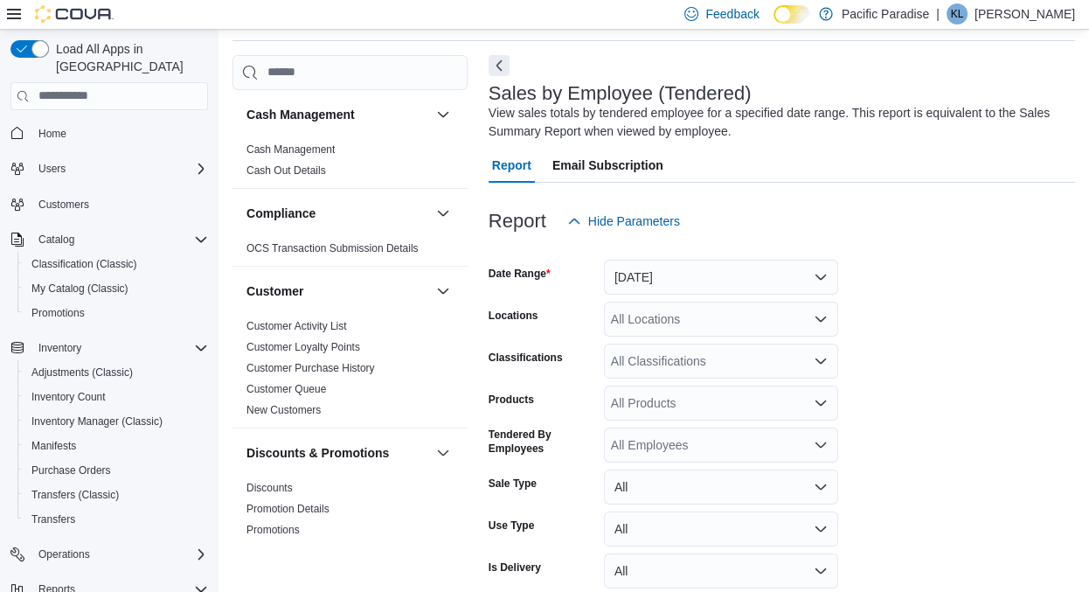
scroll to position [140, 0]
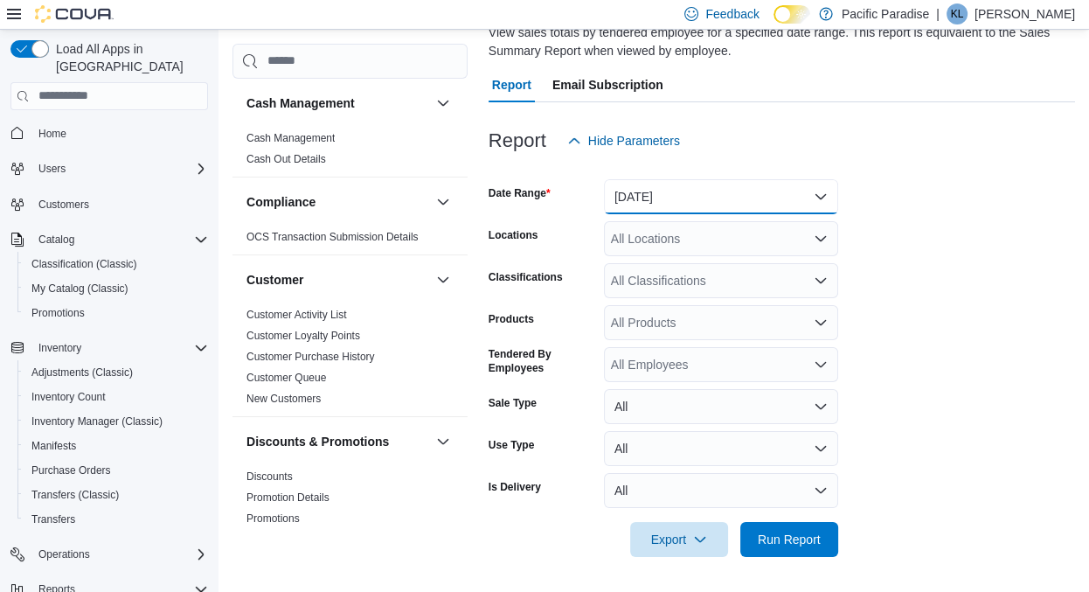
click at [646, 189] on button "[DATE]" at bounding box center [721, 196] width 234 height 35
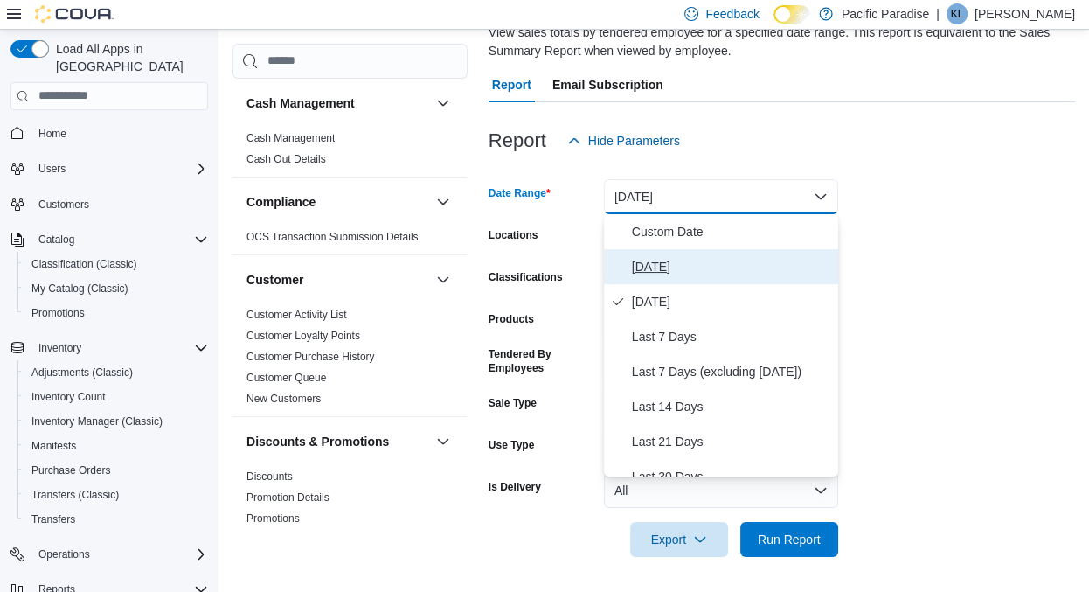
click at [669, 253] on button "[DATE]" at bounding box center [721, 266] width 234 height 35
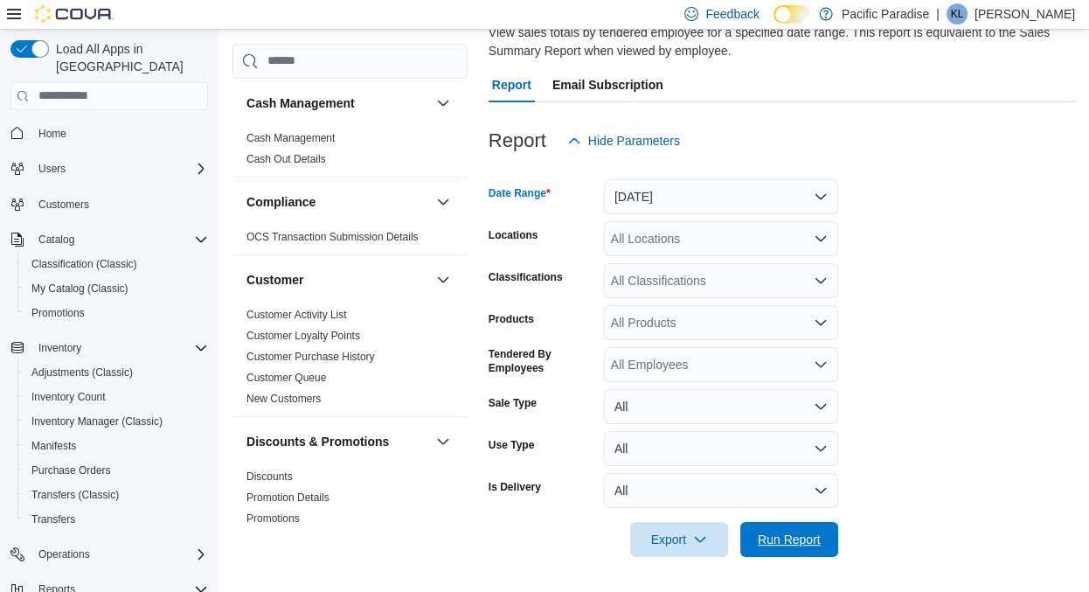
drag, startPoint x: 796, startPoint y: 527, endPoint x: 871, endPoint y: 448, distance: 108.8
click at [800, 522] on span "Run Report" at bounding box center [789, 539] width 77 height 35
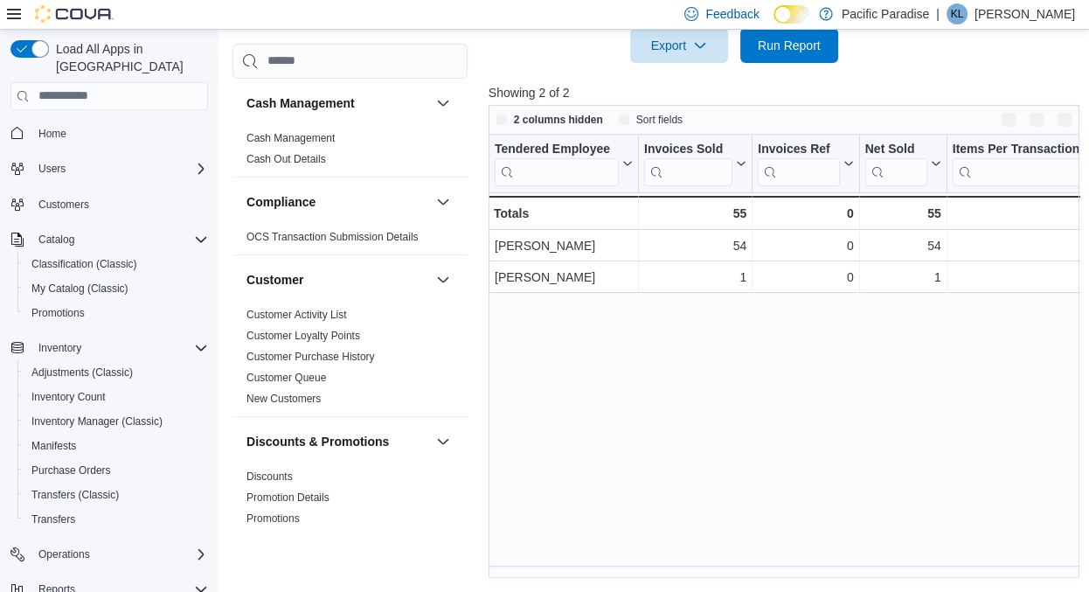
scroll to position [634, 0]
click at [559, 565] on div "Tendered Employee Click to view column header actions Invoices Sold Click to vi…" at bounding box center [787, 357] width 597 height 444
click at [559, 568] on div "Tendered Employee Click to view column header actions Invoices Sold Click to vi…" at bounding box center [787, 357] width 597 height 444
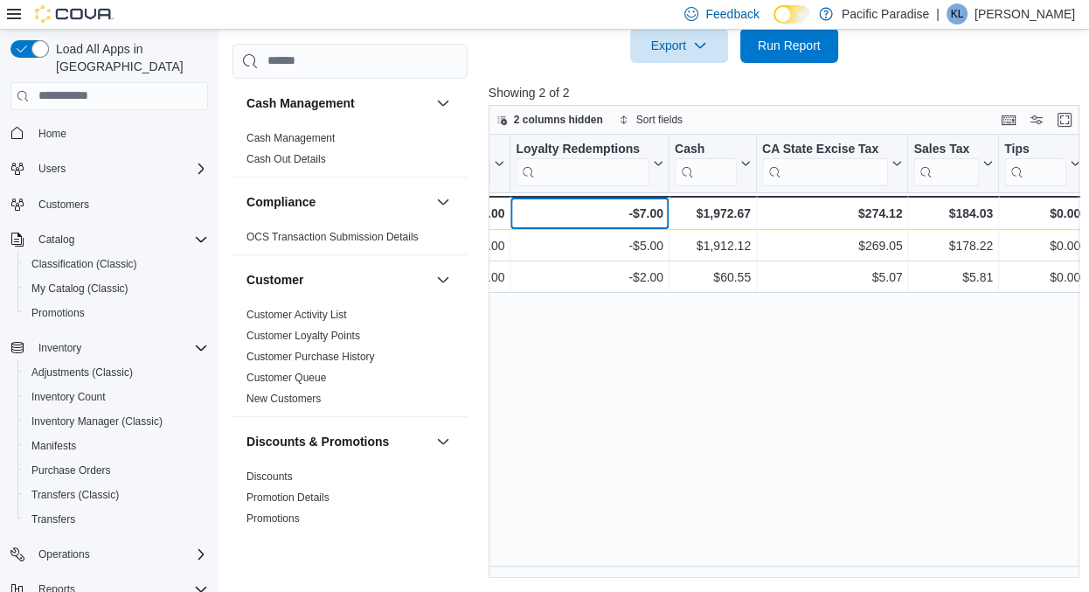
click at [616, 199] on div "-$7.00 - Loyalty Redemptions, column 18, row 3" at bounding box center [589, 213] width 159 height 34
